Goal: Task Accomplishment & Management: Use online tool/utility

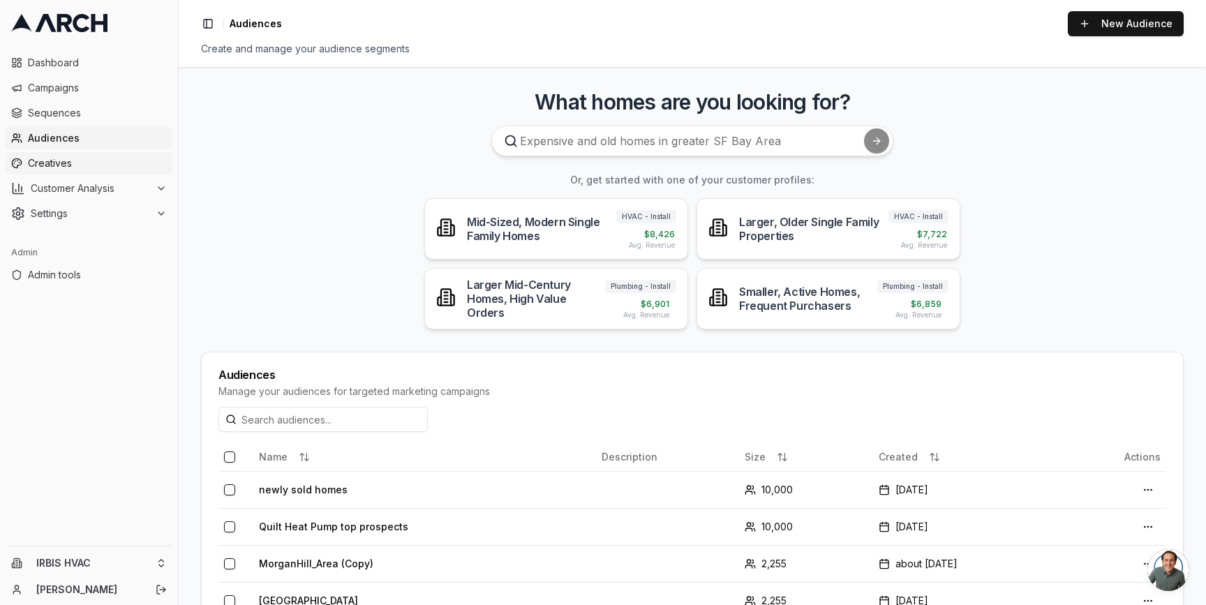
click at [104, 161] on span "Creatives" at bounding box center [97, 163] width 139 height 14
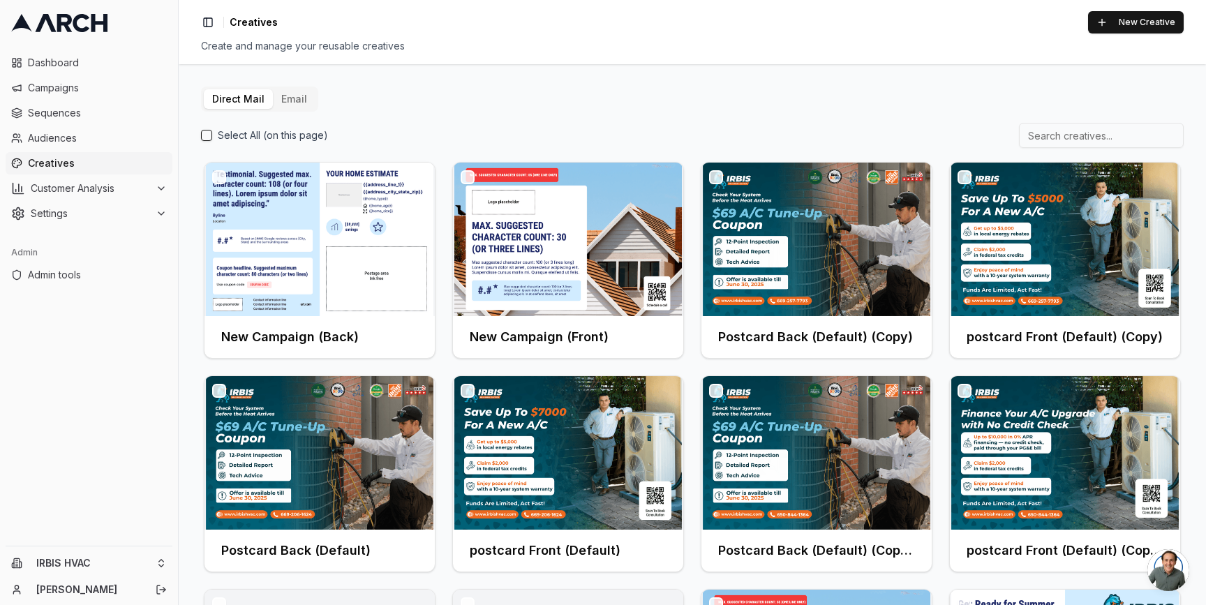
click at [613, 82] on div "Direct Mail Email Select All (on this page) New Campaign (Back) New Campaign (F…" at bounding box center [692, 334] width 1027 height 541
click at [683, 140] on div "Select All (on this page)" at bounding box center [692, 135] width 982 height 25
click at [89, 117] on span "Sequences" at bounding box center [97, 113] width 139 height 14
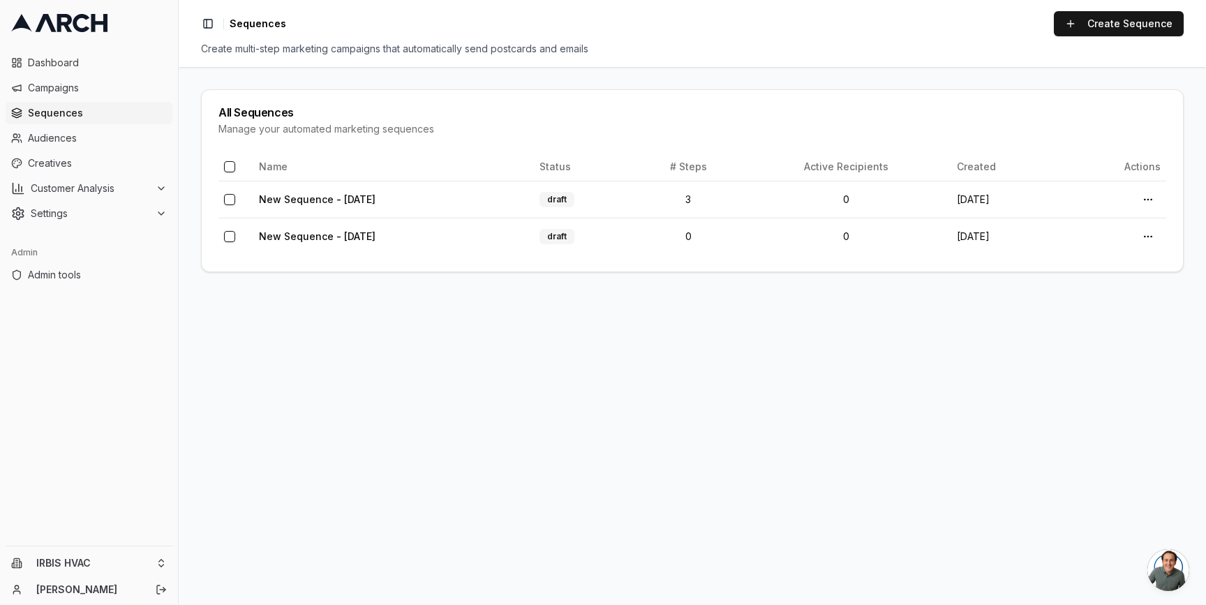
click at [188, 127] on main "All Sequences Manage your automated marketing sequences Name Status # Steps Act…" at bounding box center [692, 336] width 1027 height 538
click at [1137, 28] on link "Create Sequence" at bounding box center [1119, 23] width 130 height 25
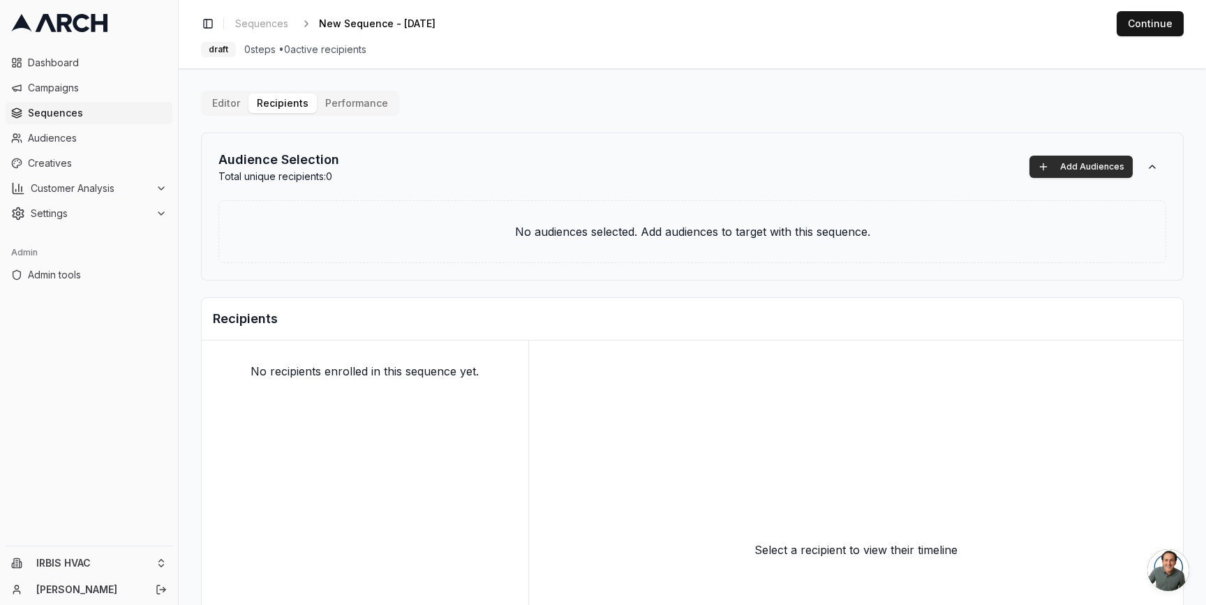
click at [1078, 162] on button "Add Audiences" at bounding box center [1080, 167] width 103 height 22
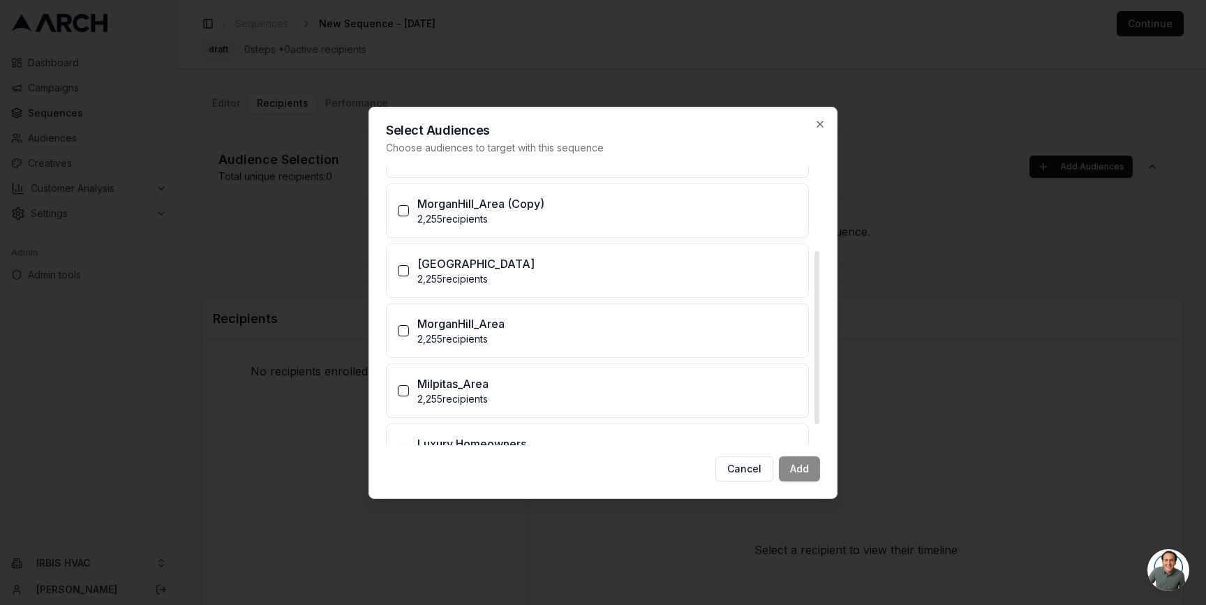
scroll to position [169, 0]
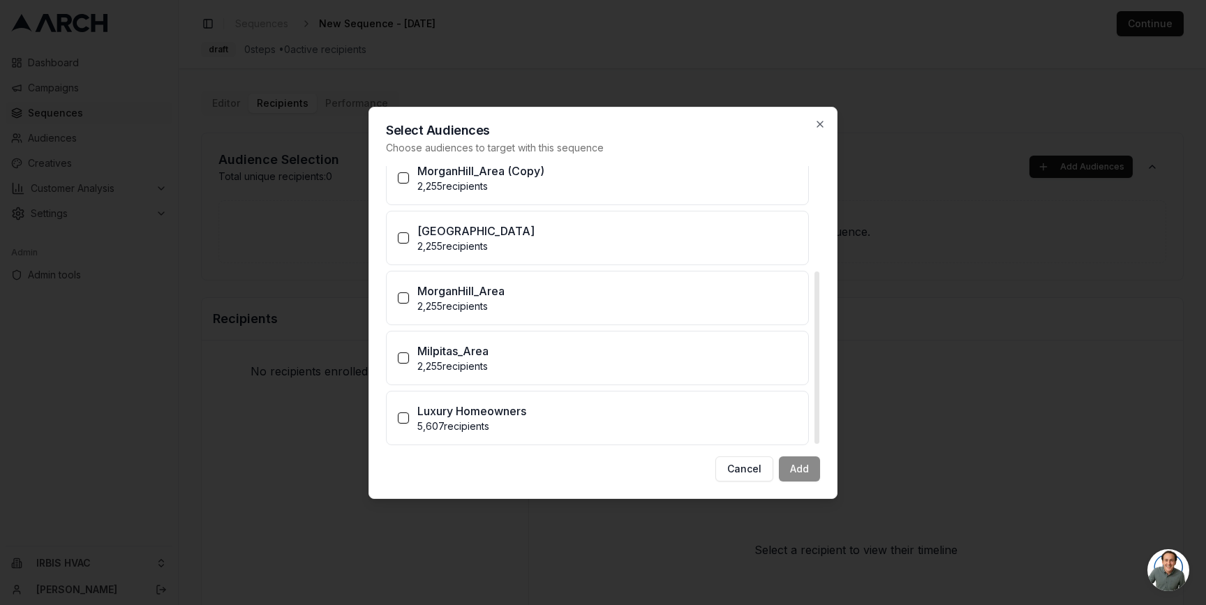
click at [491, 354] on div "Milpitas_Area" at bounding box center [607, 351] width 380 height 17
click at [409, 354] on button "Milpitas_Area 2,255 recipients" at bounding box center [403, 357] width 11 height 11
click at [795, 470] on button "Add (1)" at bounding box center [794, 468] width 52 height 25
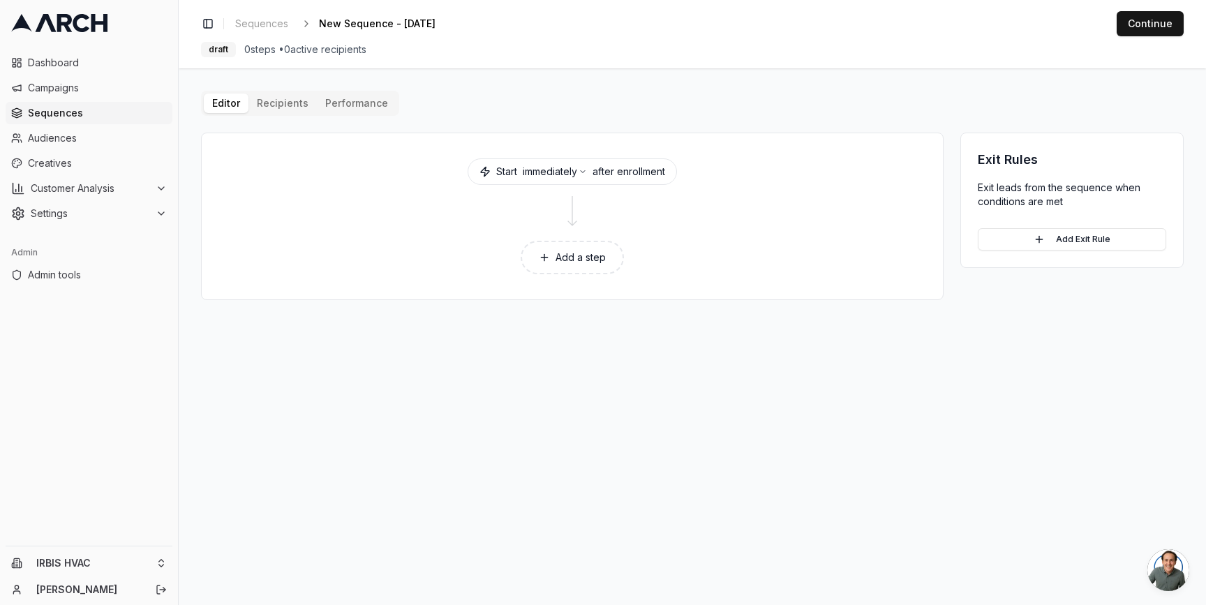
click at [573, 253] on button "Add a step" at bounding box center [572, 257] width 103 height 33
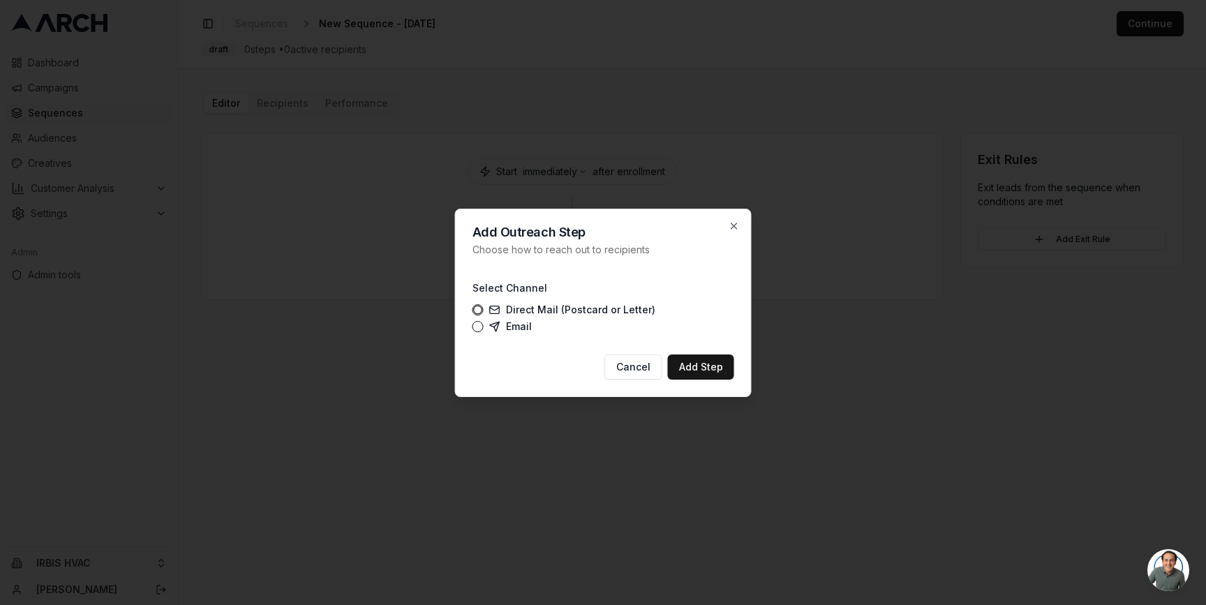
click at [507, 305] on label "Direct Mail (Postcard or Letter)" at bounding box center [572, 309] width 166 height 11
click at [484, 305] on button "Direct Mail (Postcard or Letter)" at bounding box center [477, 309] width 11 height 11
click at [708, 368] on button "Add Step" at bounding box center [701, 366] width 66 height 25
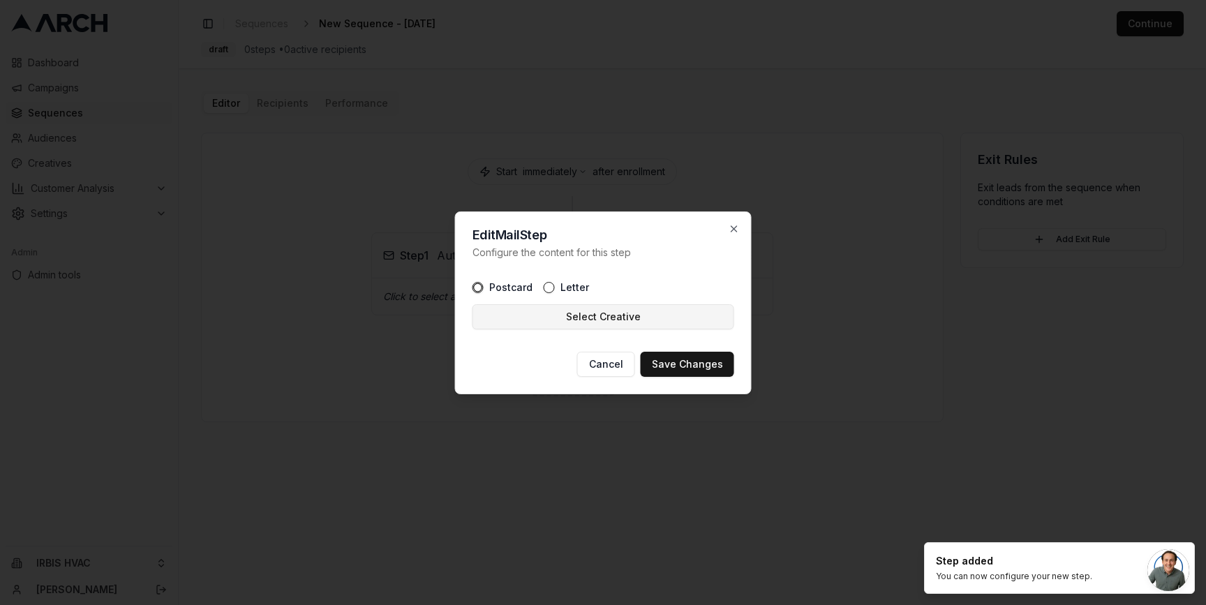
click at [636, 314] on button "Select Creative" at bounding box center [603, 316] width 262 height 25
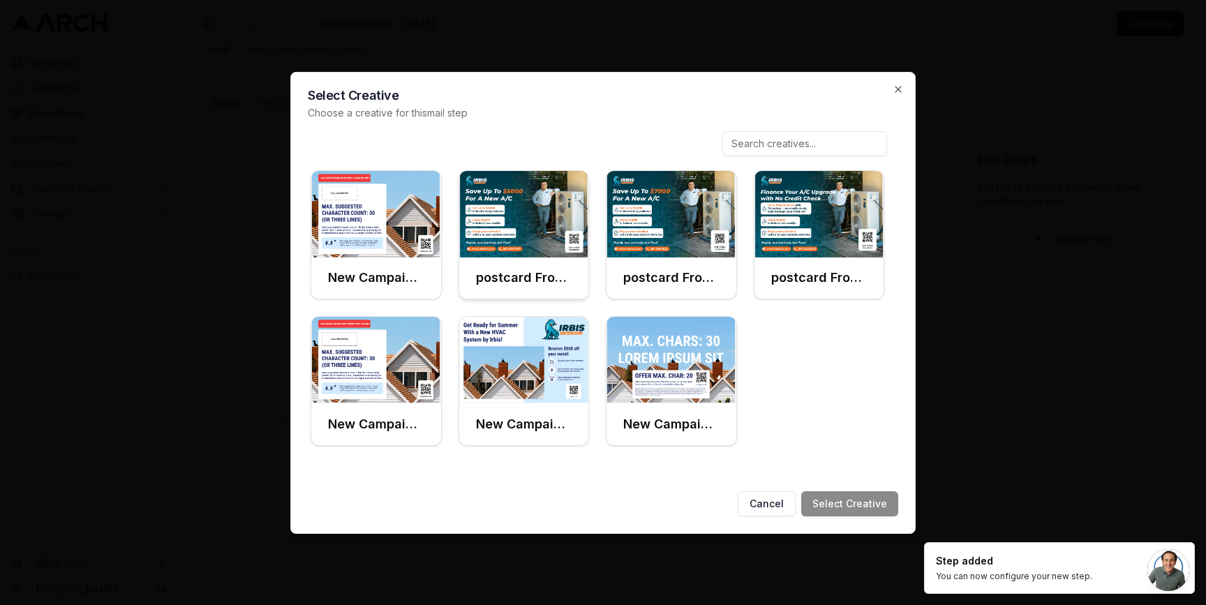
click at [521, 213] on img at bounding box center [524, 214] width 130 height 87
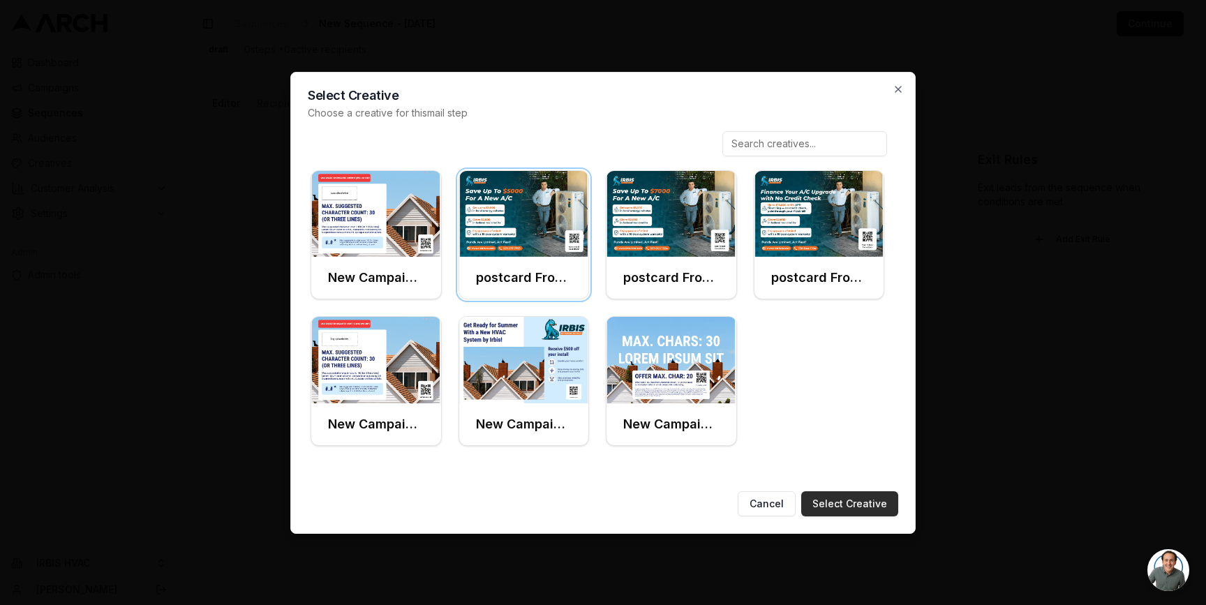
click at [846, 499] on button "Select Creative" at bounding box center [849, 503] width 97 height 25
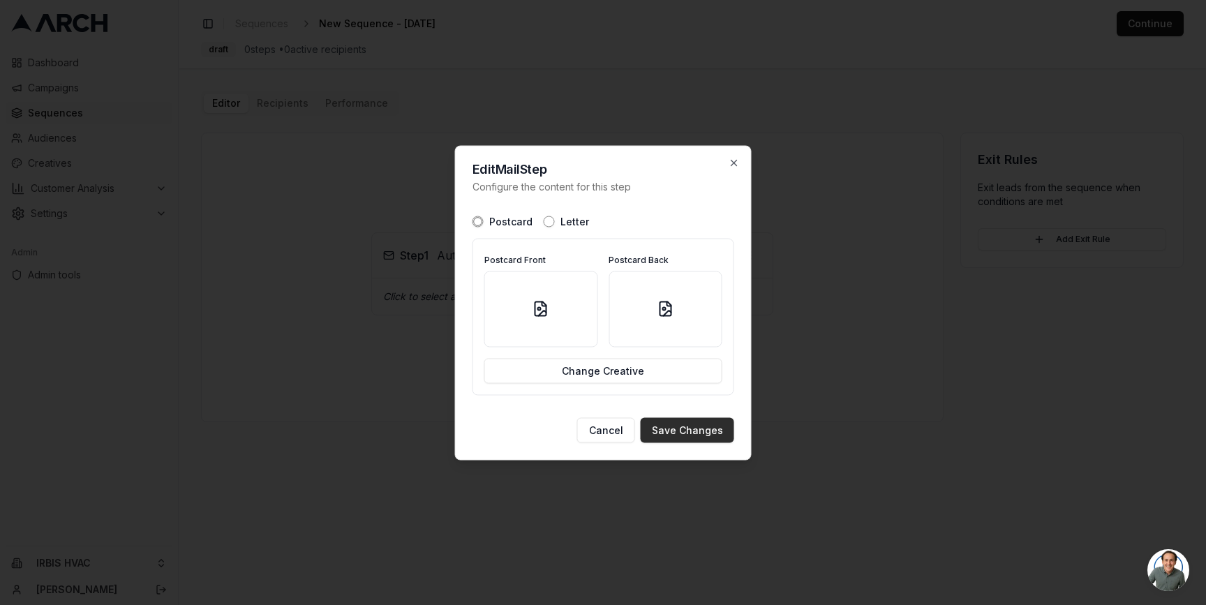
click at [703, 430] on button "Save Changes" at bounding box center [688, 429] width 94 height 25
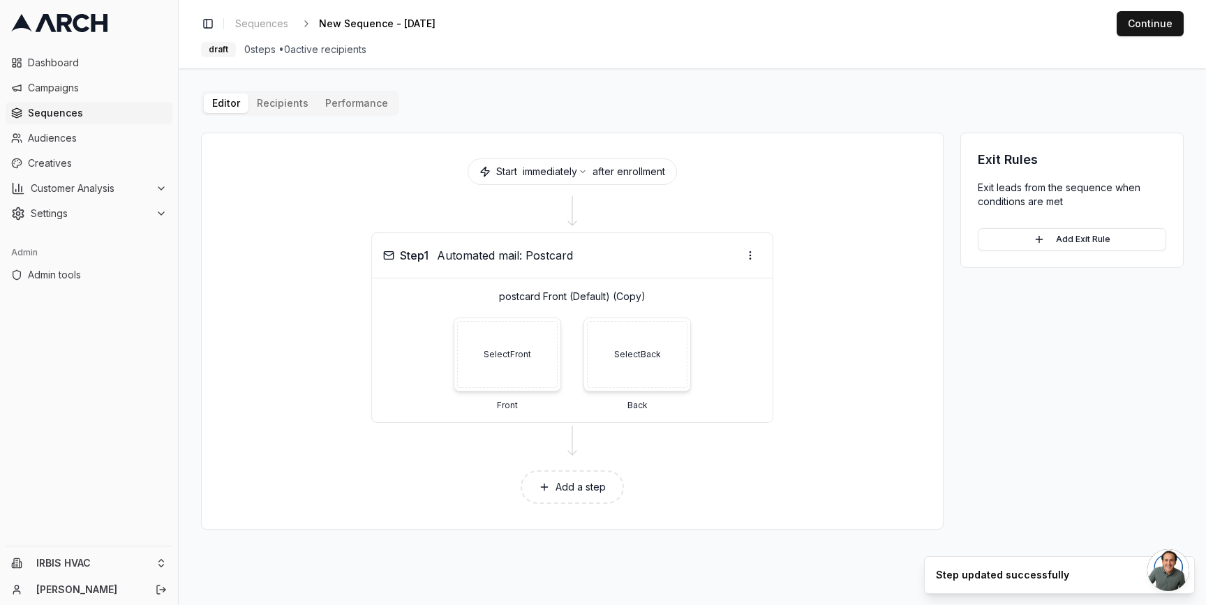
click at [572, 482] on button "Add a step" at bounding box center [572, 486] width 103 height 33
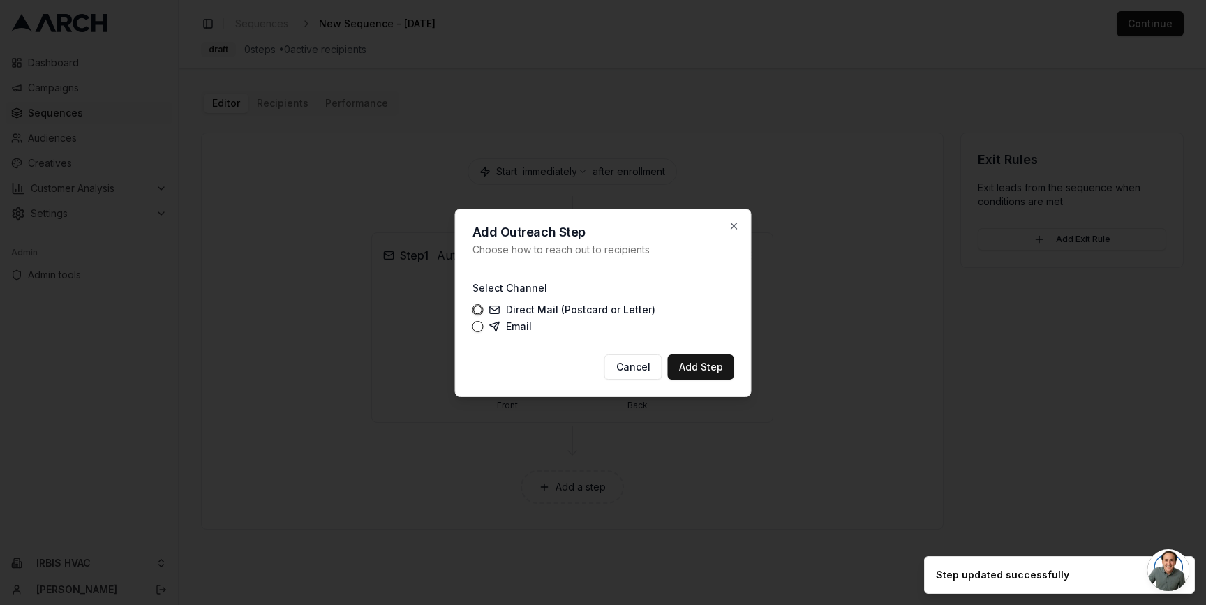
click at [481, 324] on button "Email" at bounding box center [477, 326] width 11 height 11
click at [692, 360] on button "Add Step" at bounding box center [701, 366] width 66 height 25
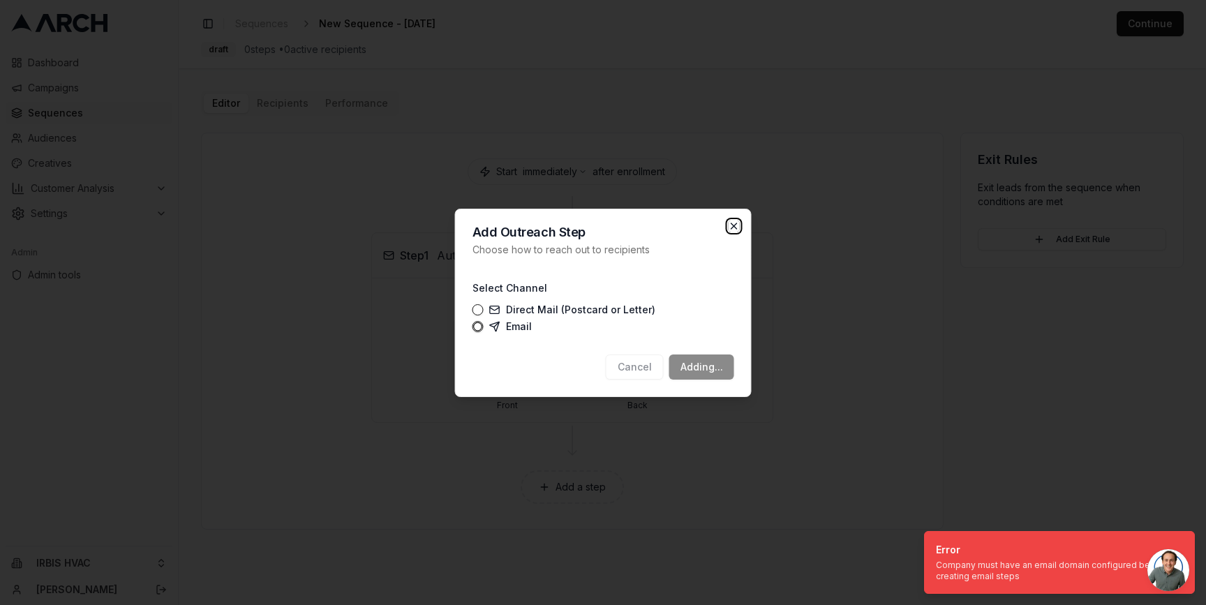
click at [735, 229] on icon "button" at bounding box center [733, 225] width 11 height 11
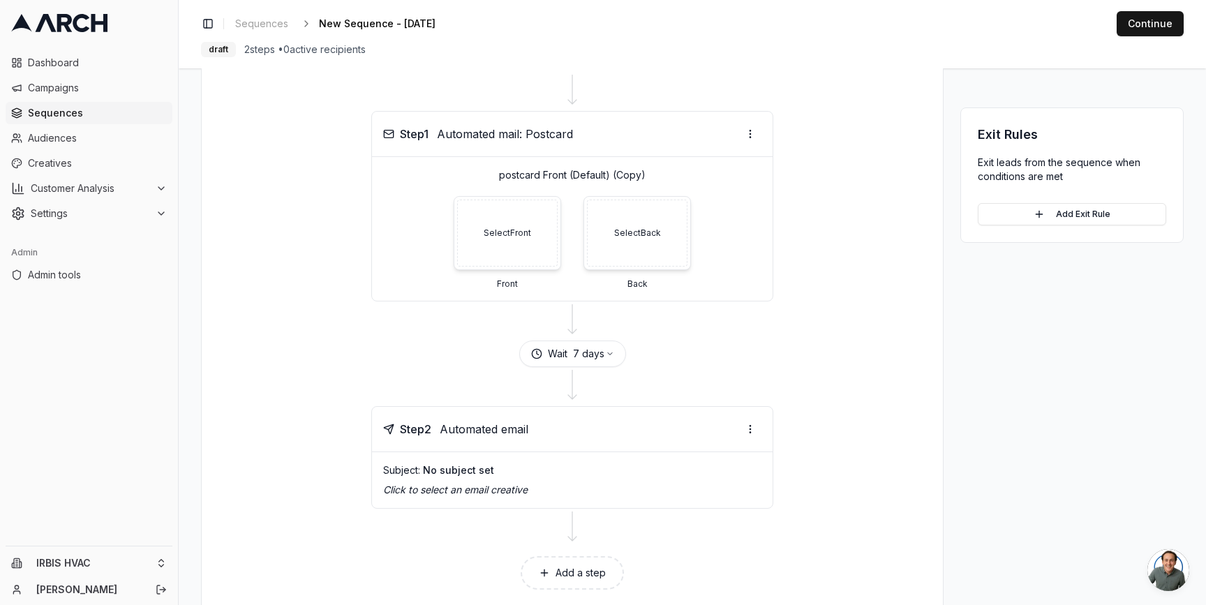
scroll to position [154, 0]
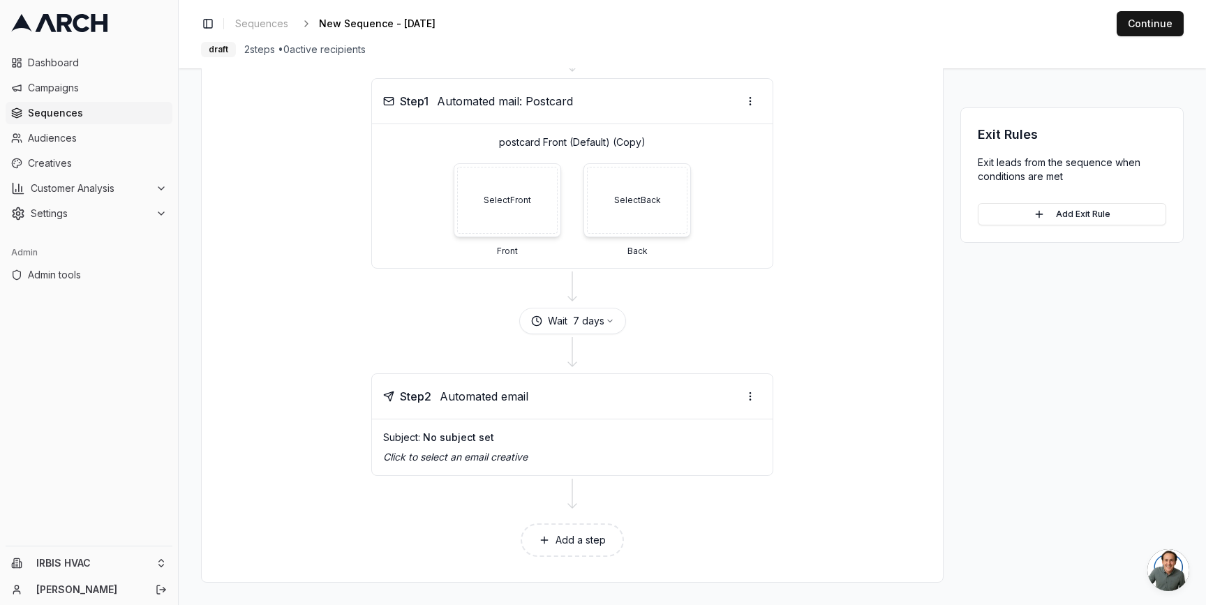
click at [770, 267] on div "Step 1 Automated mail: Postcard postcard Front (Default) (Copy) Select Front Fr…" at bounding box center [572, 173] width 708 height 190
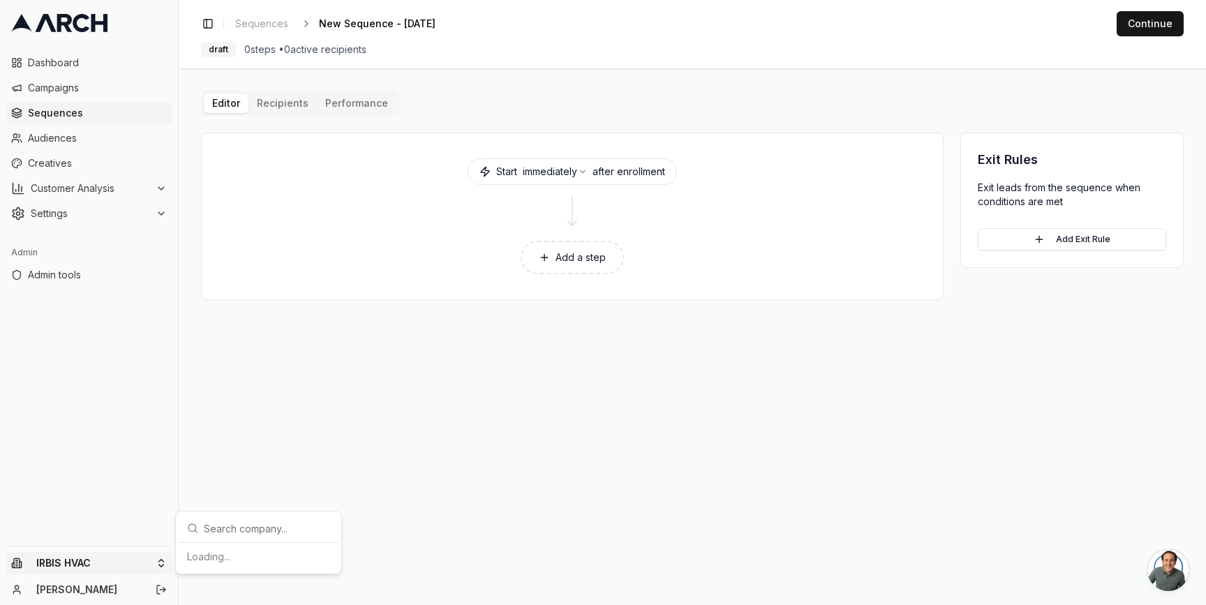
click at [151, 567] on html "Dashboard Campaigns Sequences Audiences Creatives Customer Analysis Settings Ad…" at bounding box center [603, 302] width 1206 height 605
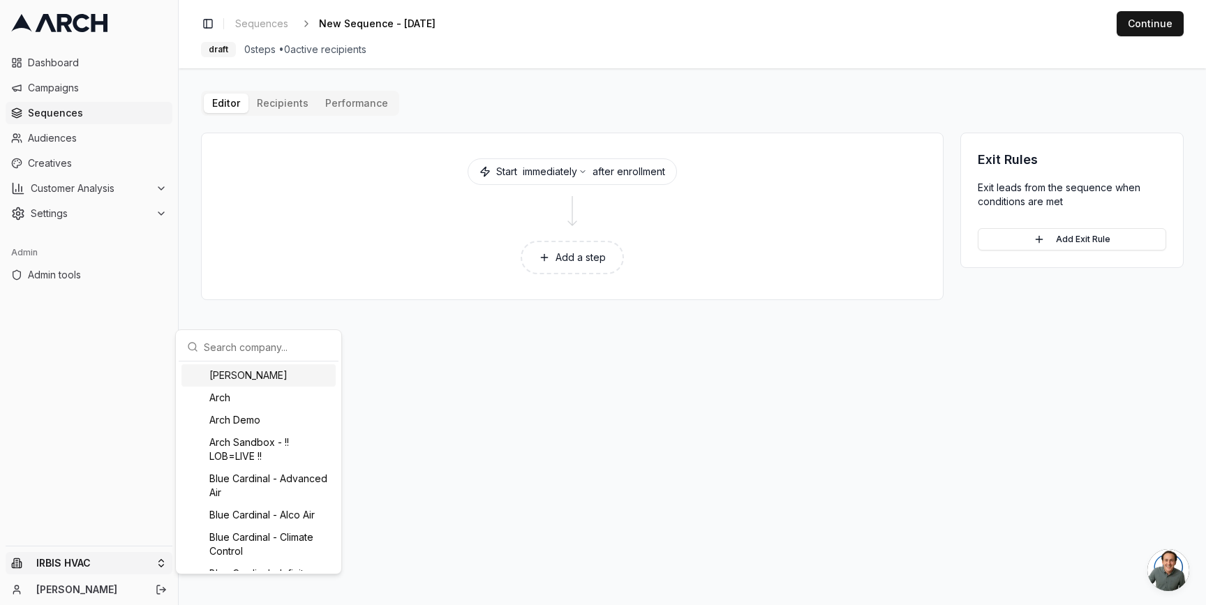
click at [237, 351] on input "text" at bounding box center [267, 347] width 126 height 28
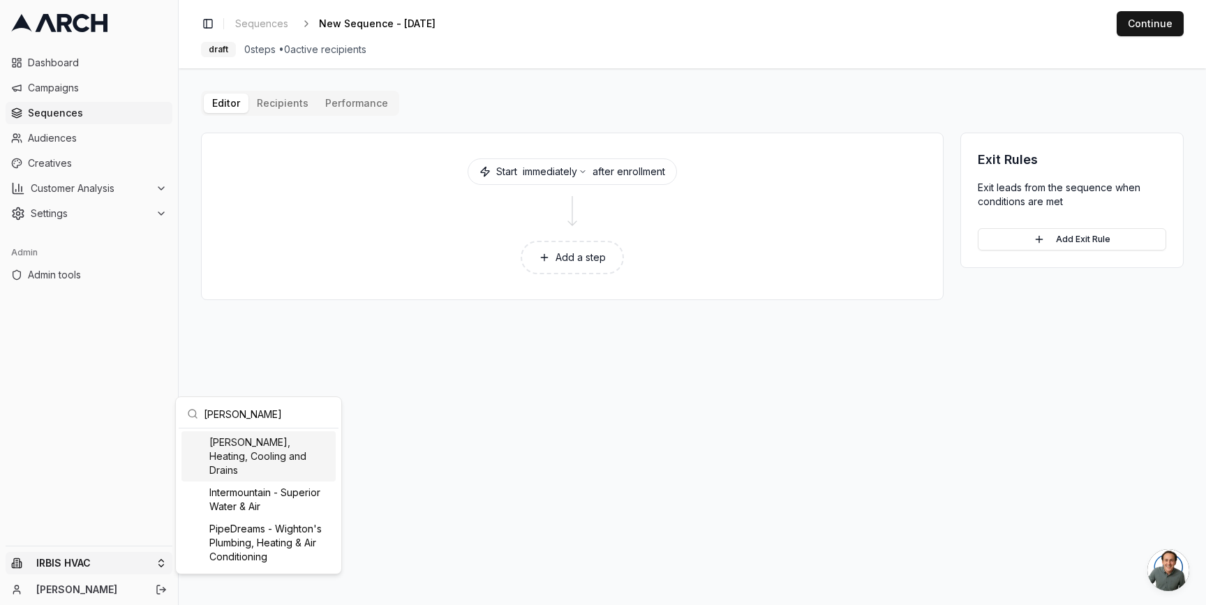
type input "peter"
click at [279, 449] on div "Peter Levi Plumbing, Heating, Cooling and Drains" at bounding box center [258, 456] width 154 height 50
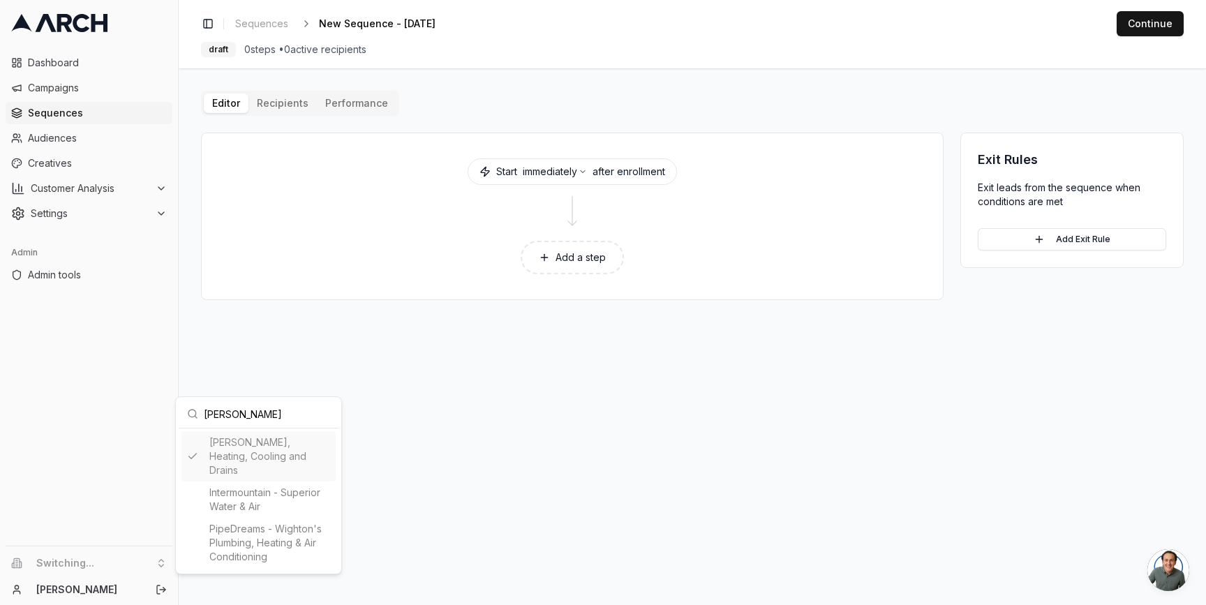
click at [54, 124] on html "Dashboard Campaigns Sequences Audiences Creatives Customer Analysis Settings Ad…" at bounding box center [603, 302] width 1206 height 605
click at [53, 69] on span "Dashboard" at bounding box center [97, 63] width 139 height 14
